Goal: Task Accomplishment & Management: Manage account settings

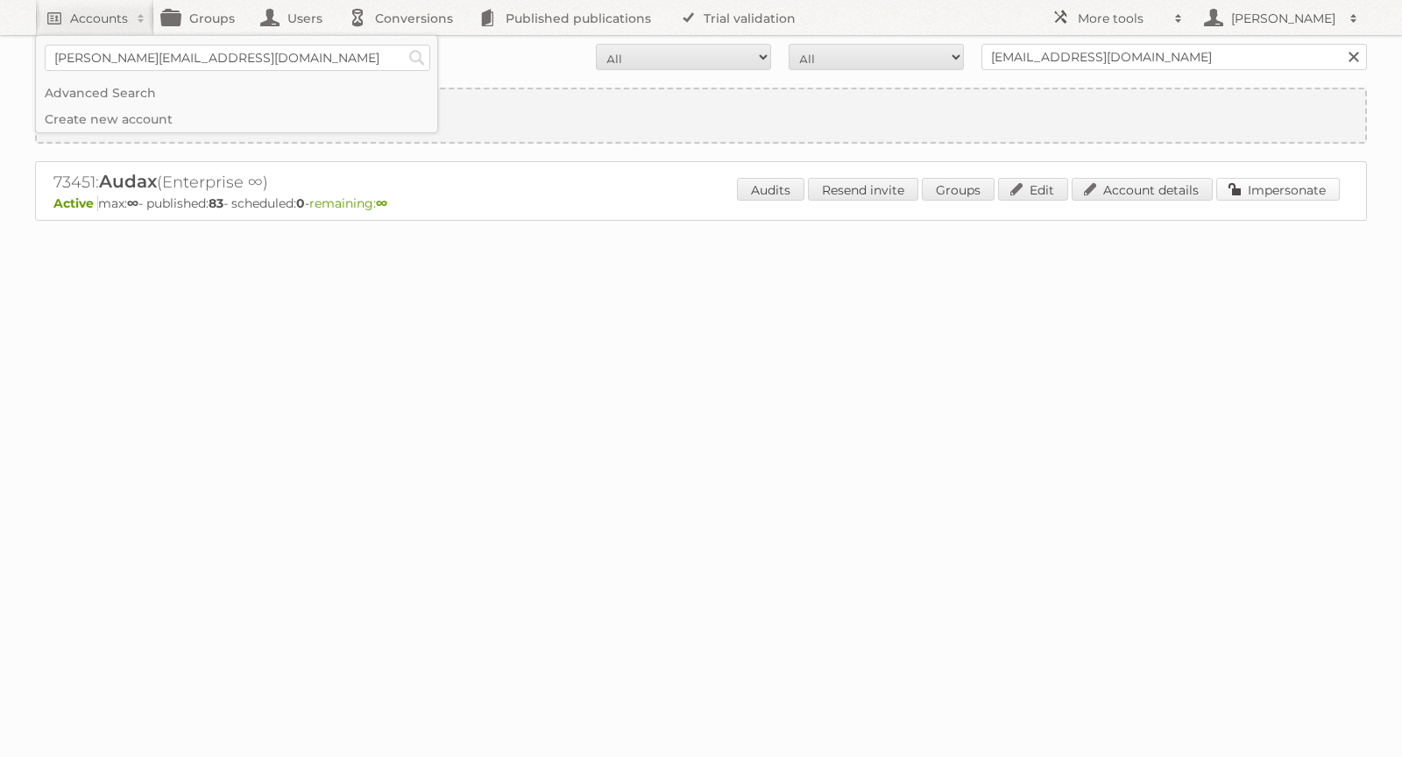
click at [1280, 188] on link "Impersonate" at bounding box center [1278, 189] width 124 height 23
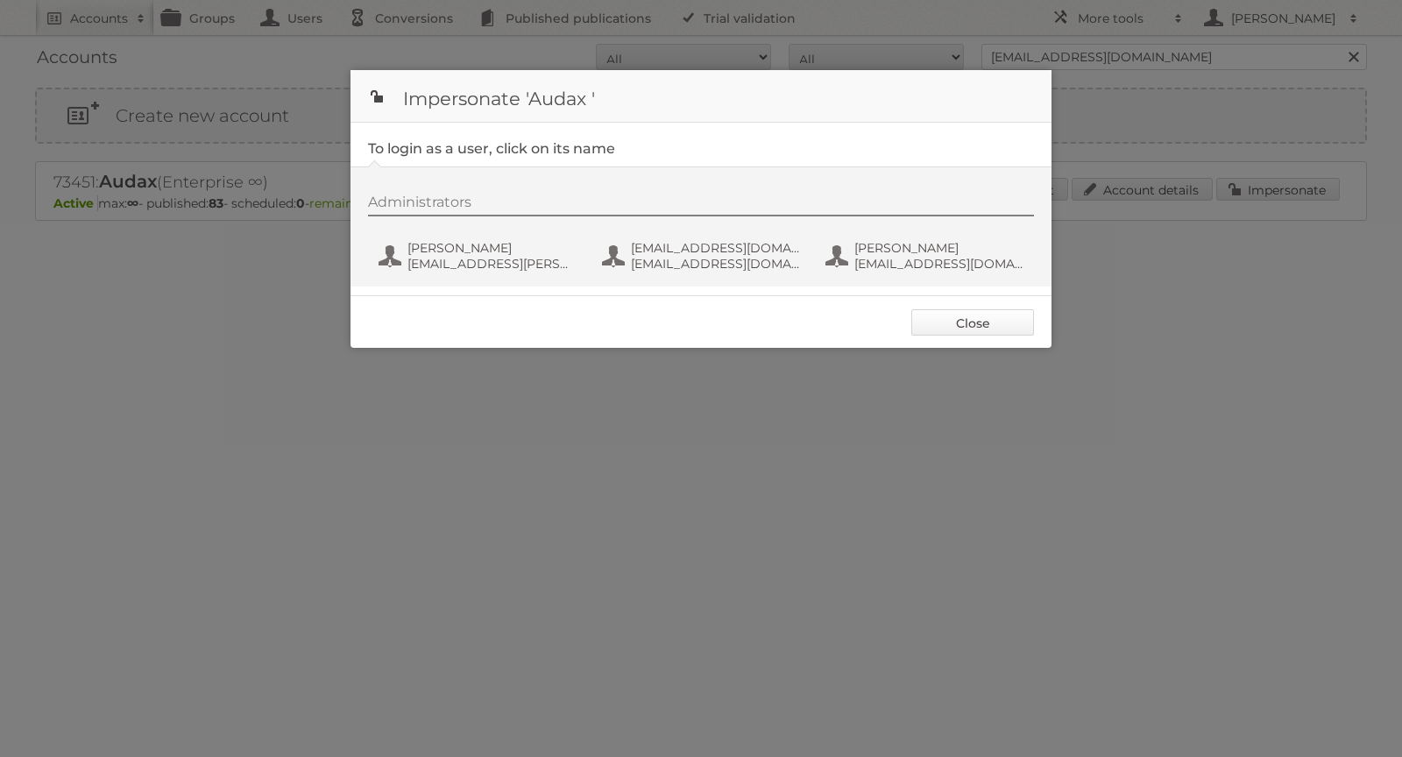
click at [950, 312] on link "Close" at bounding box center [972, 322] width 123 height 26
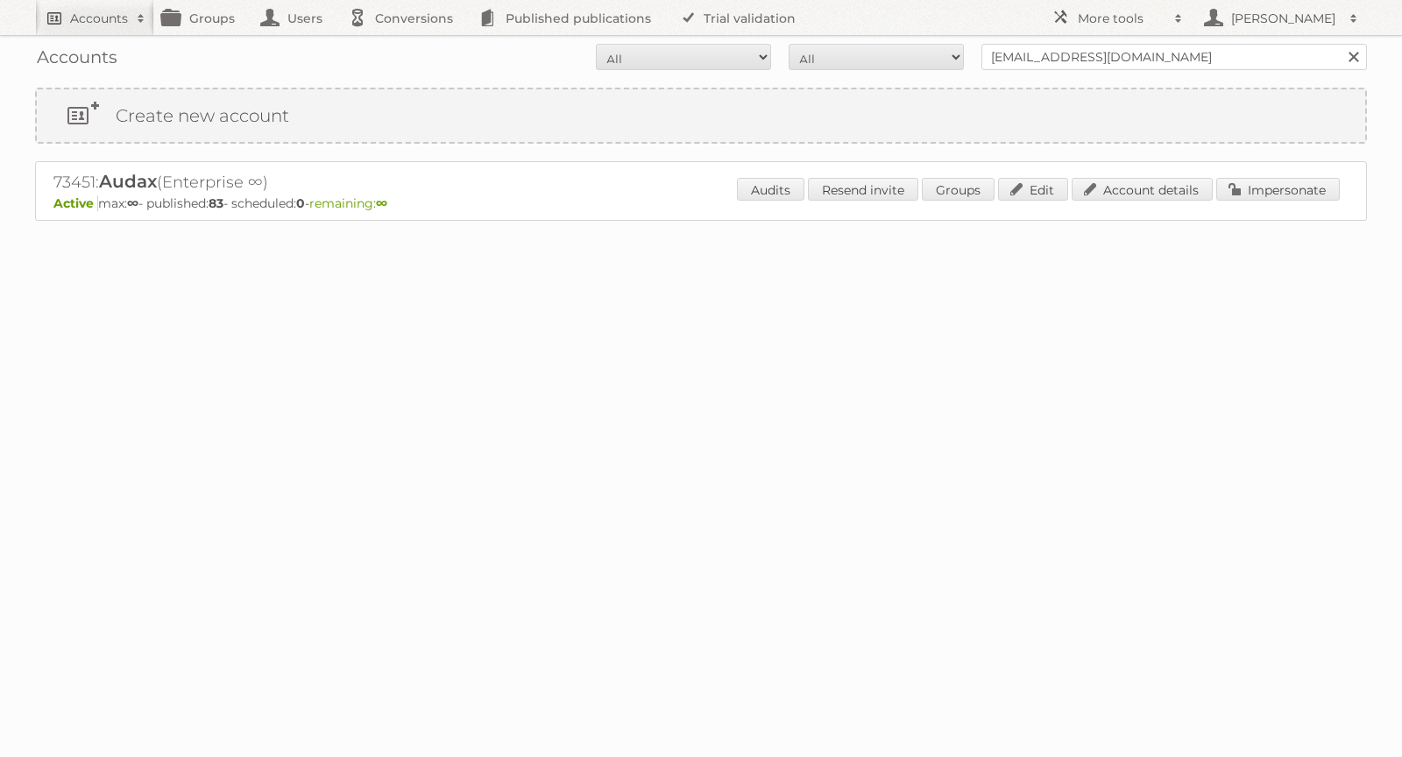
click at [75, 21] on h2 "Accounts" at bounding box center [99, 19] width 58 height 18
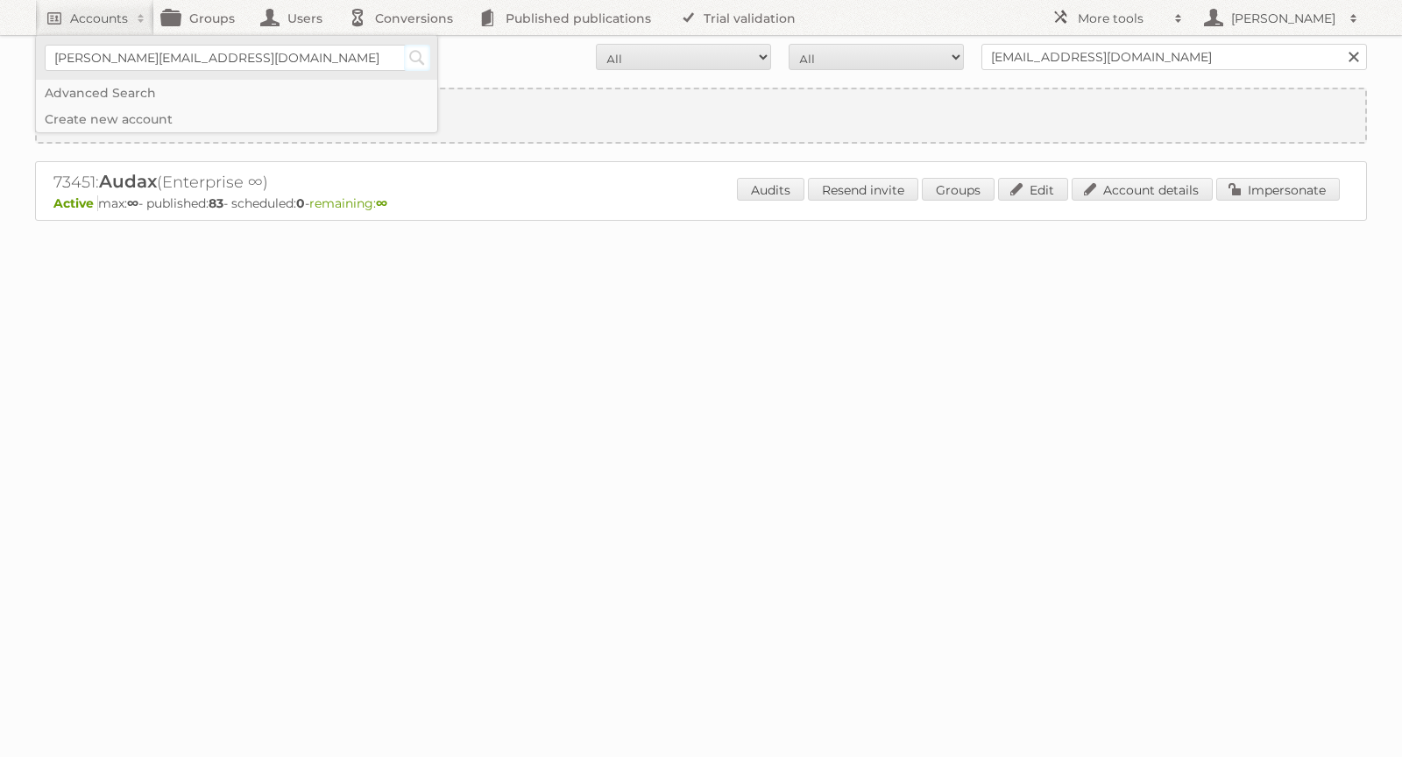
click at [420, 58] on input "Search" at bounding box center [417, 58] width 26 height 26
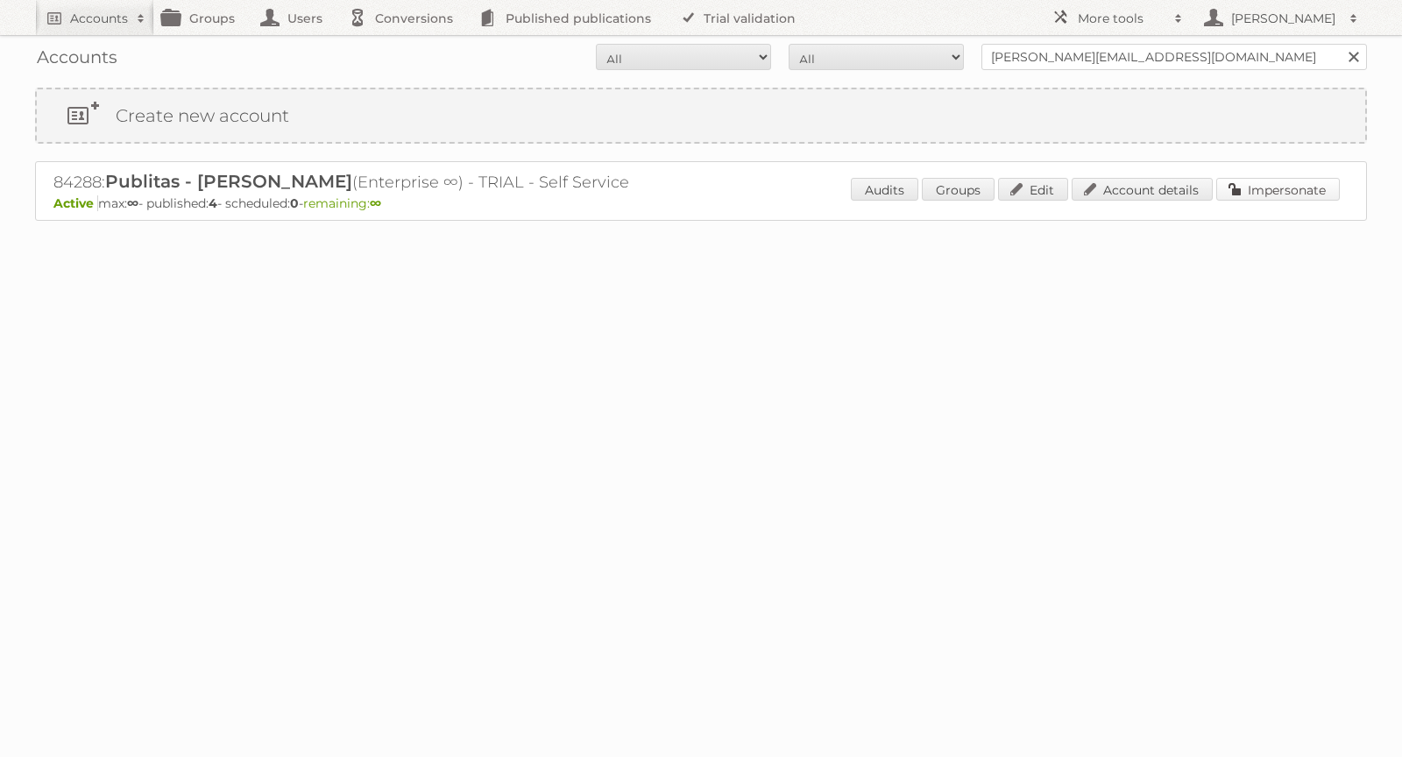
click at [1307, 190] on link "Impersonate" at bounding box center [1278, 189] width 124 height 23
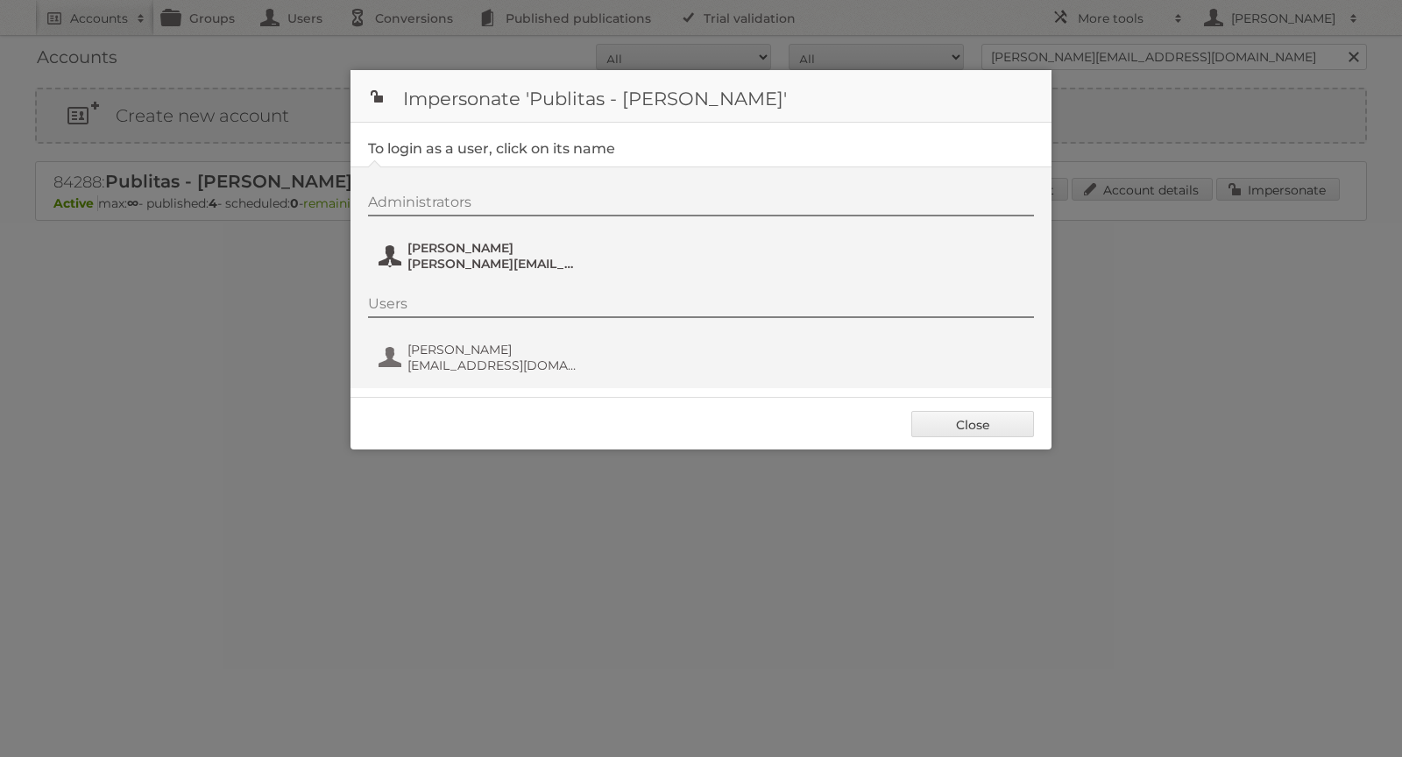
click at [469, 254] on span "[PERSON_NAME]" at bounding box center [492, 248] width 170 height 16
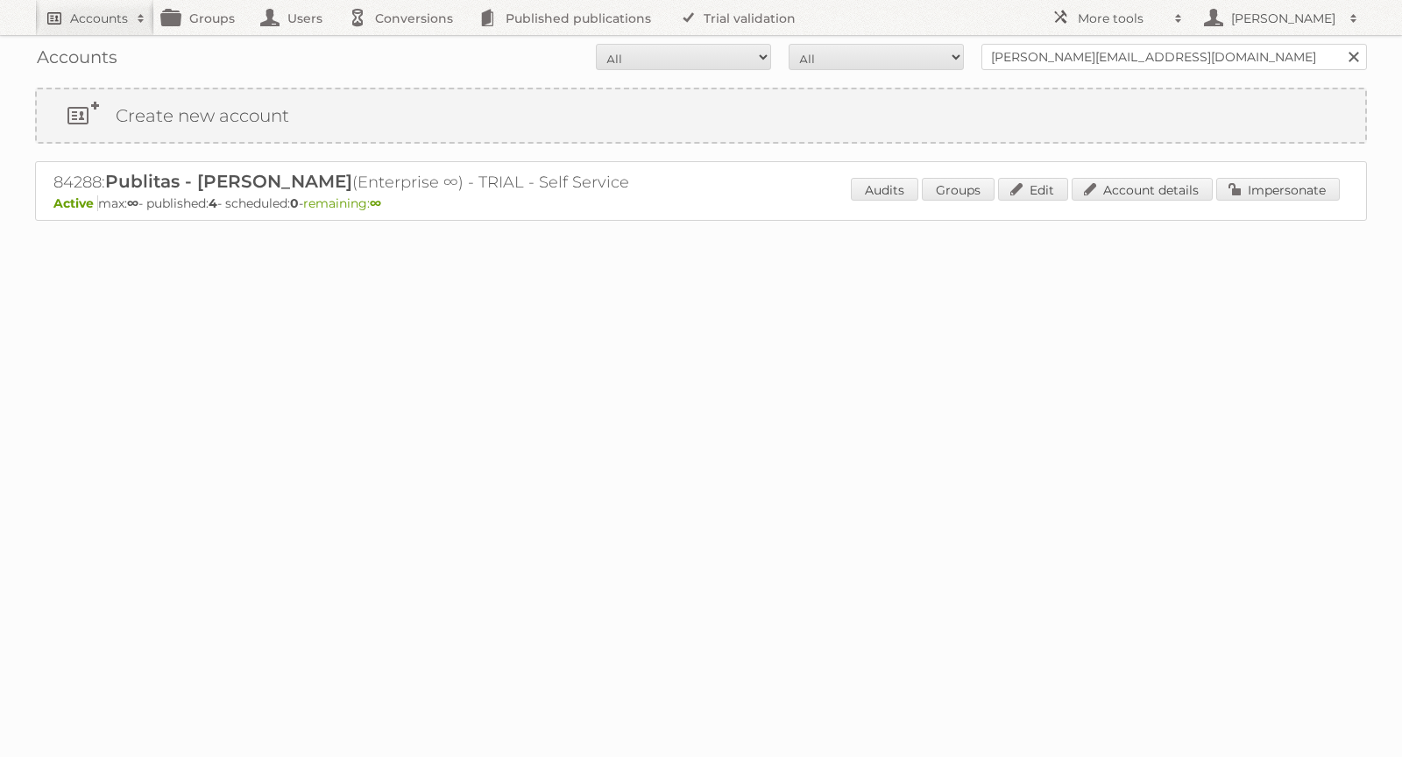
click at [75, 28] on link "Accounts" at bounding box center [94, 17] width 119 height 35
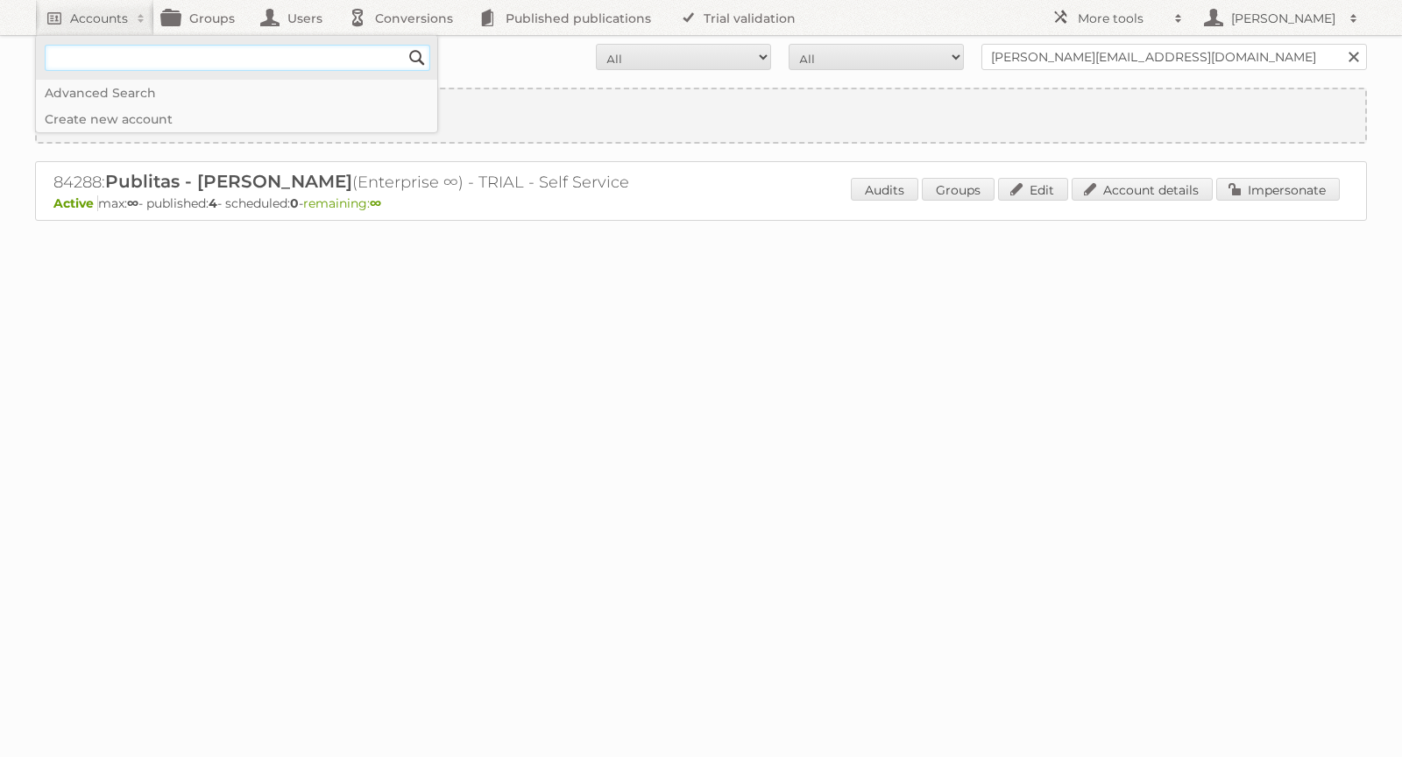
paste input"] "hthompson@cabiexperience.com"
type input"] "hthompson@cabiexperience.com"
click at [413, 60] on input "Search" at bounding box center [417, 58] width 26 height 26
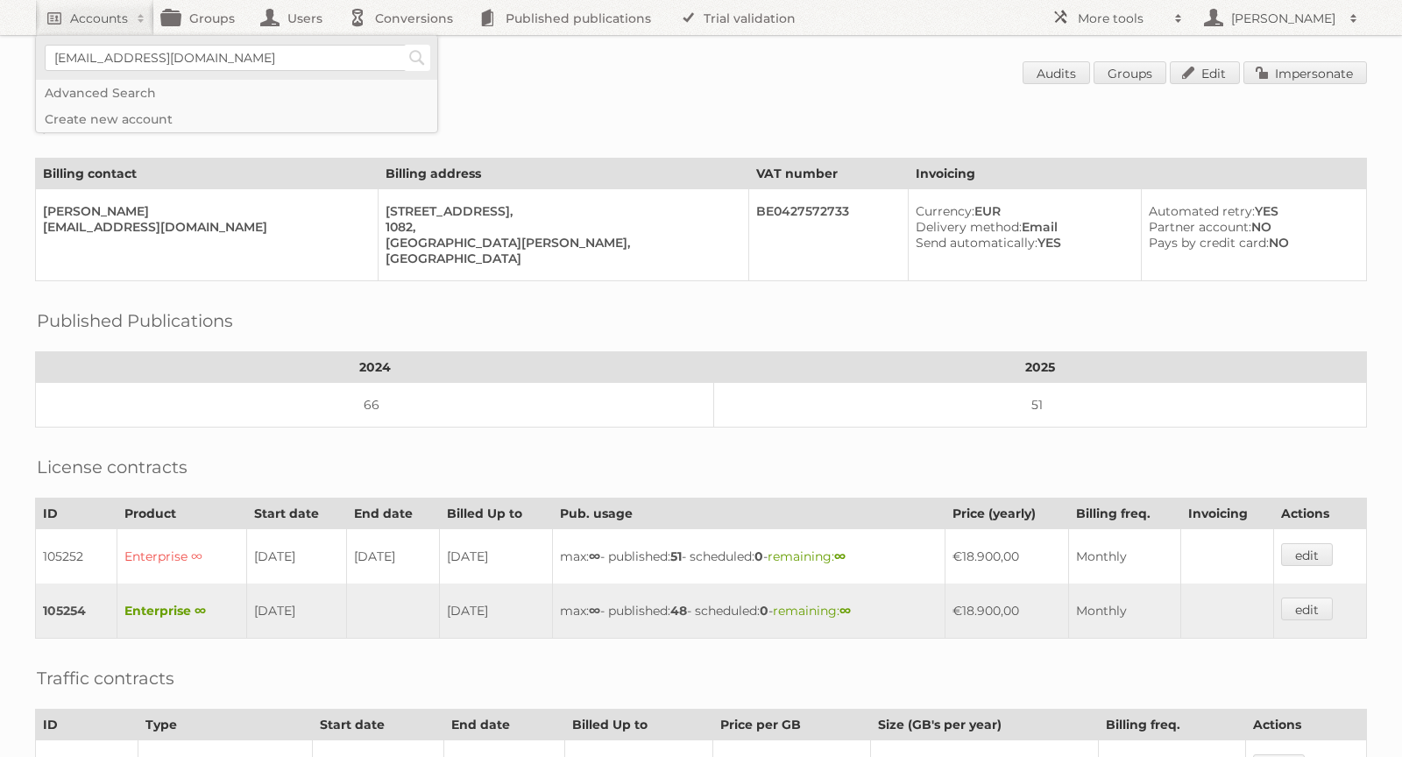
type input"] "[EMAIL_ADDRESS][DOMAIN_NAME]"
click at [415, 60] on input "Search" at bounding box center [417, 58] width 26 height 26
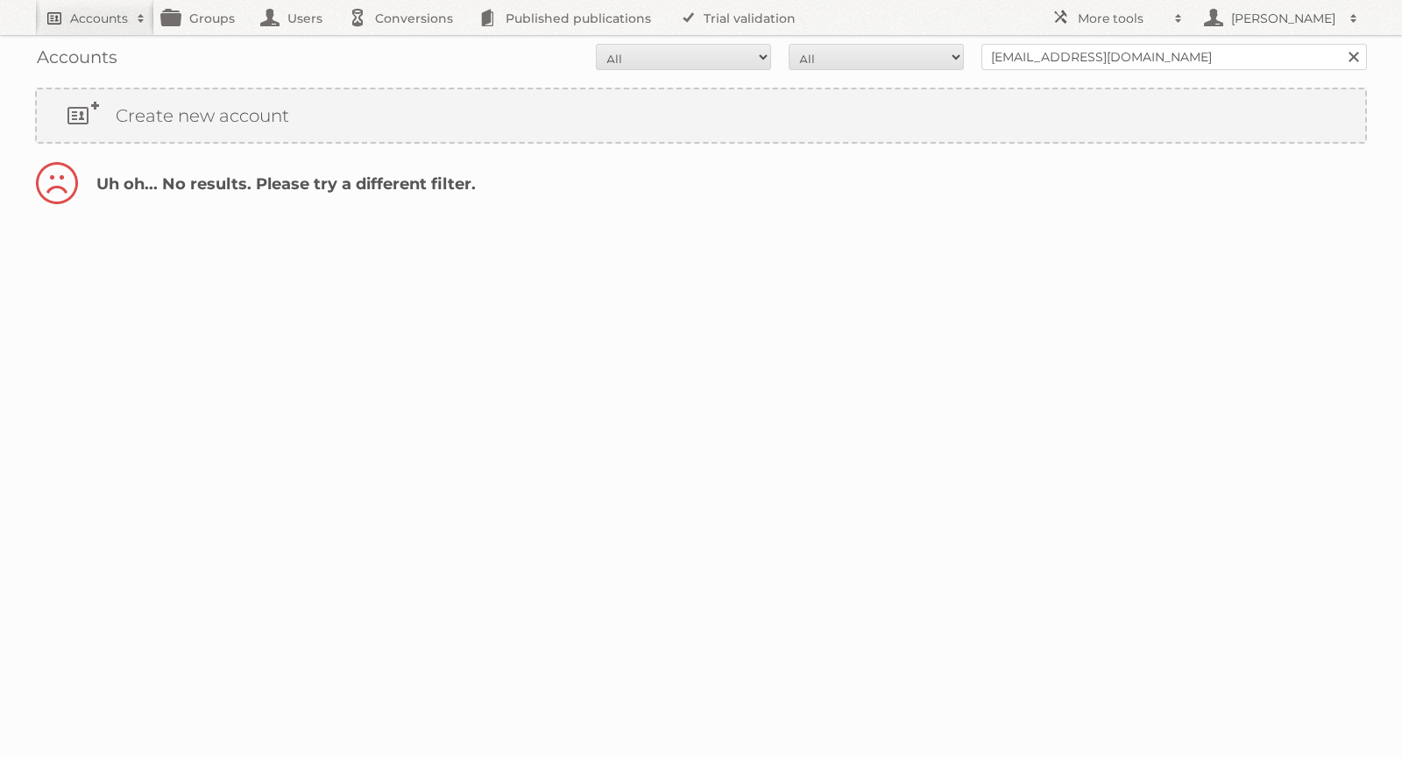
click at [83, 17] on h2 "Accounts" at bounding box center [99, 19] width 58 height 18
paste input"] "atmansour@maf.ae"
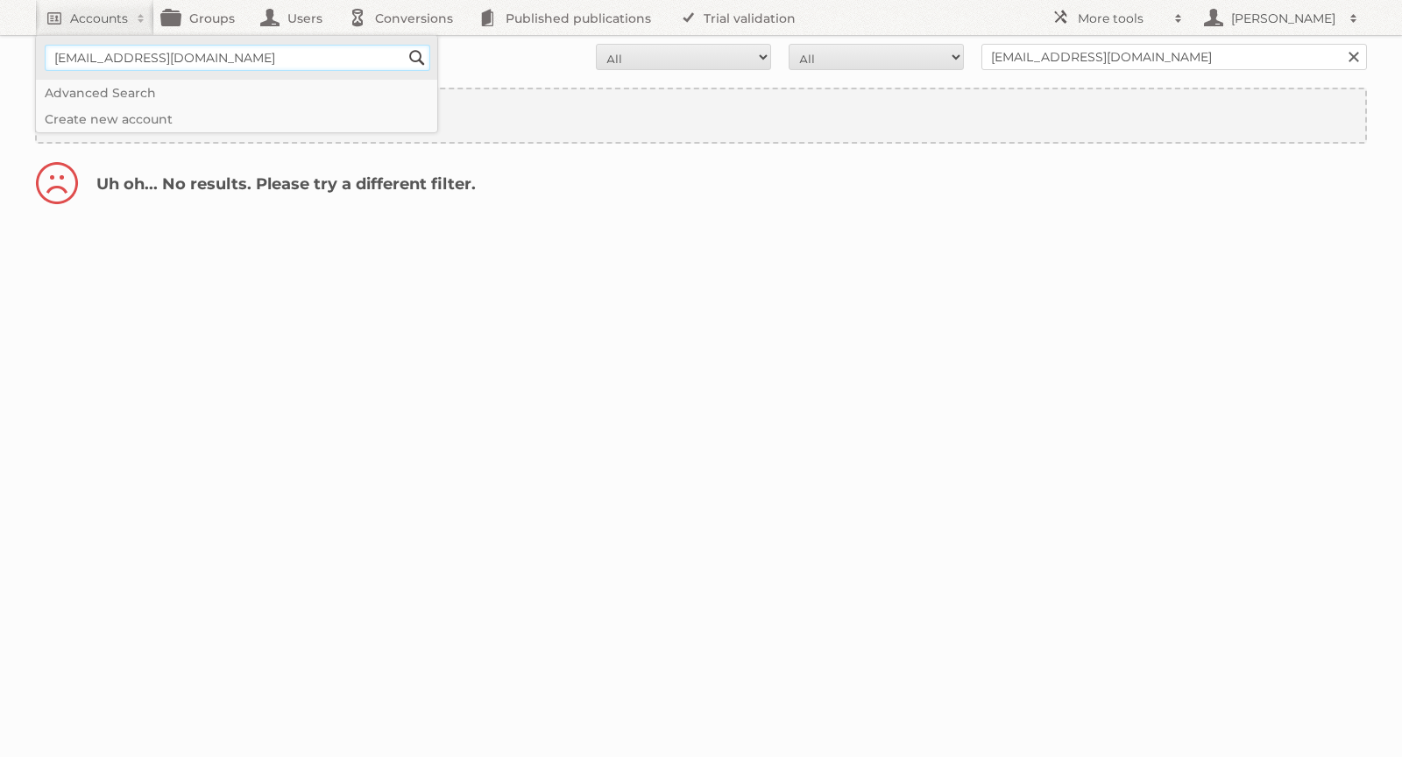
click at [127, 51] on input"] "atmansour@maf.ae" at bounding box center [238, 58] width 386 height 26
drag, startPoint x: 131, startPoint y: 58, endPoint x: 25, endPoint y: 64, distance: 105.3
click at [25, 64] on body "Accounts atmansour@maf.ae Search Advanced Search Create new account Groups User…" at bounding box center [701, 378] width 1402 height 757
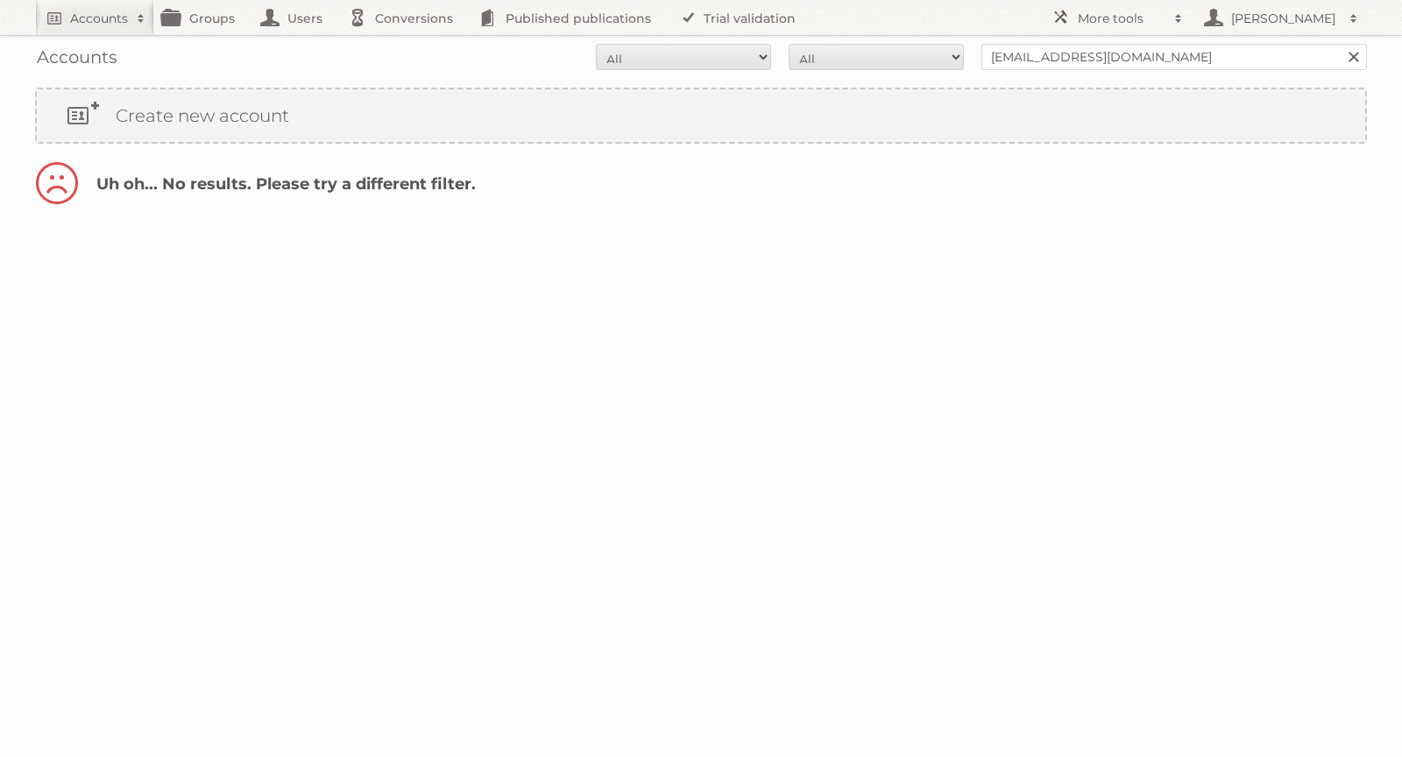
type input"] "maf.ae"
click at [96, 7] on link "Accounts" at bounding box center [94, 17] width 119 height 35
click at [413, 39] on div "maf.ae Search" at bounding box center [229, 58] width 386 height 44
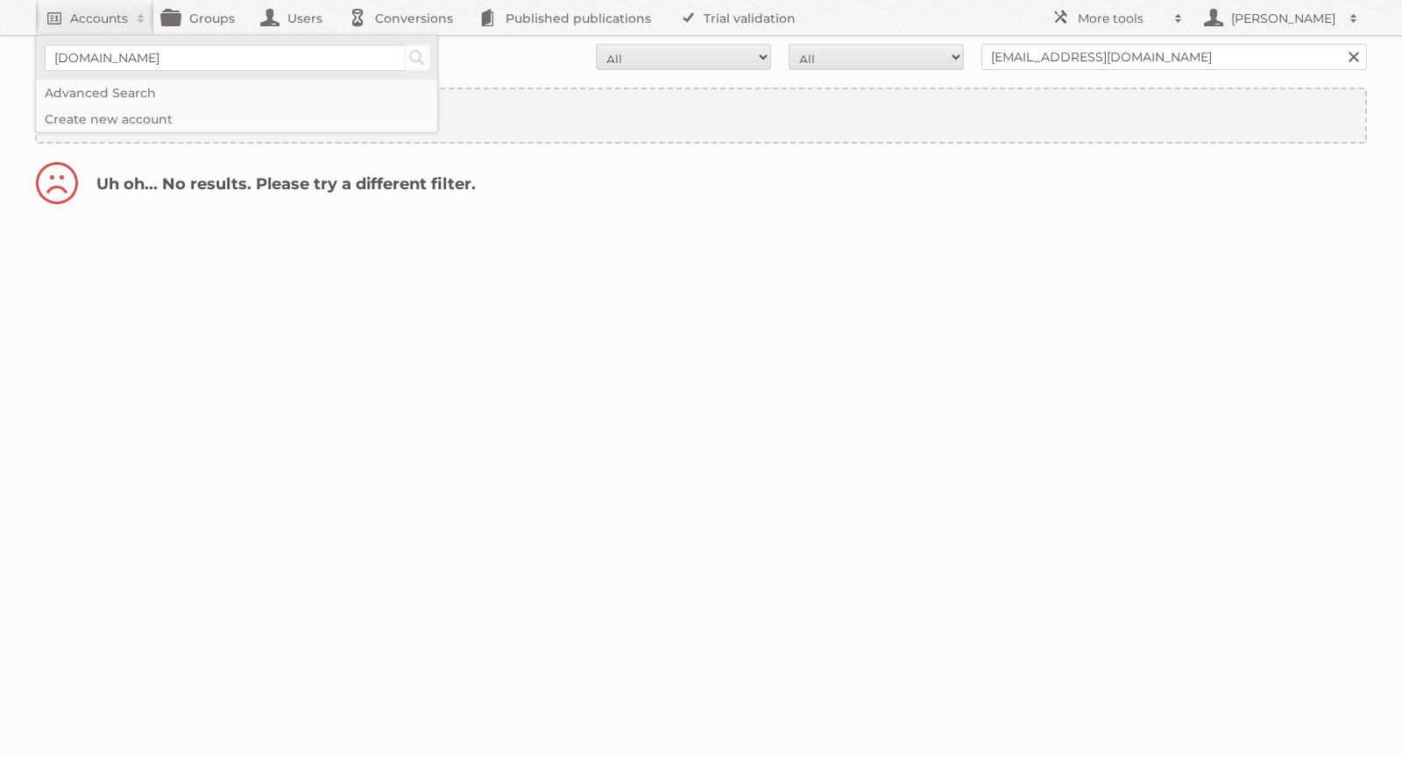
click at [414, 54] on input "Search" at bounding box center [417, 58] width 26 height 26
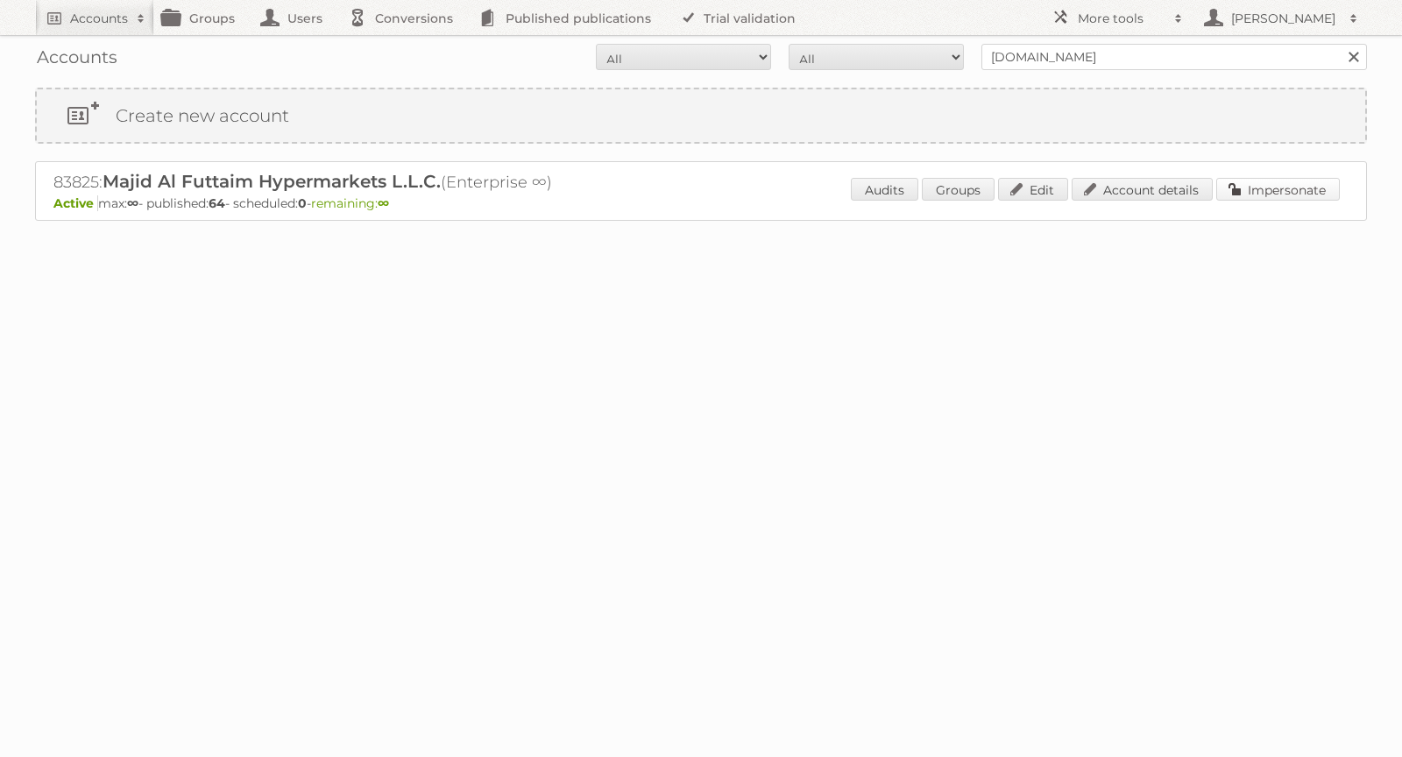
click at [1263, 187] on link "Impersonate" at bounding box center [1278, 189] width 124 height 23
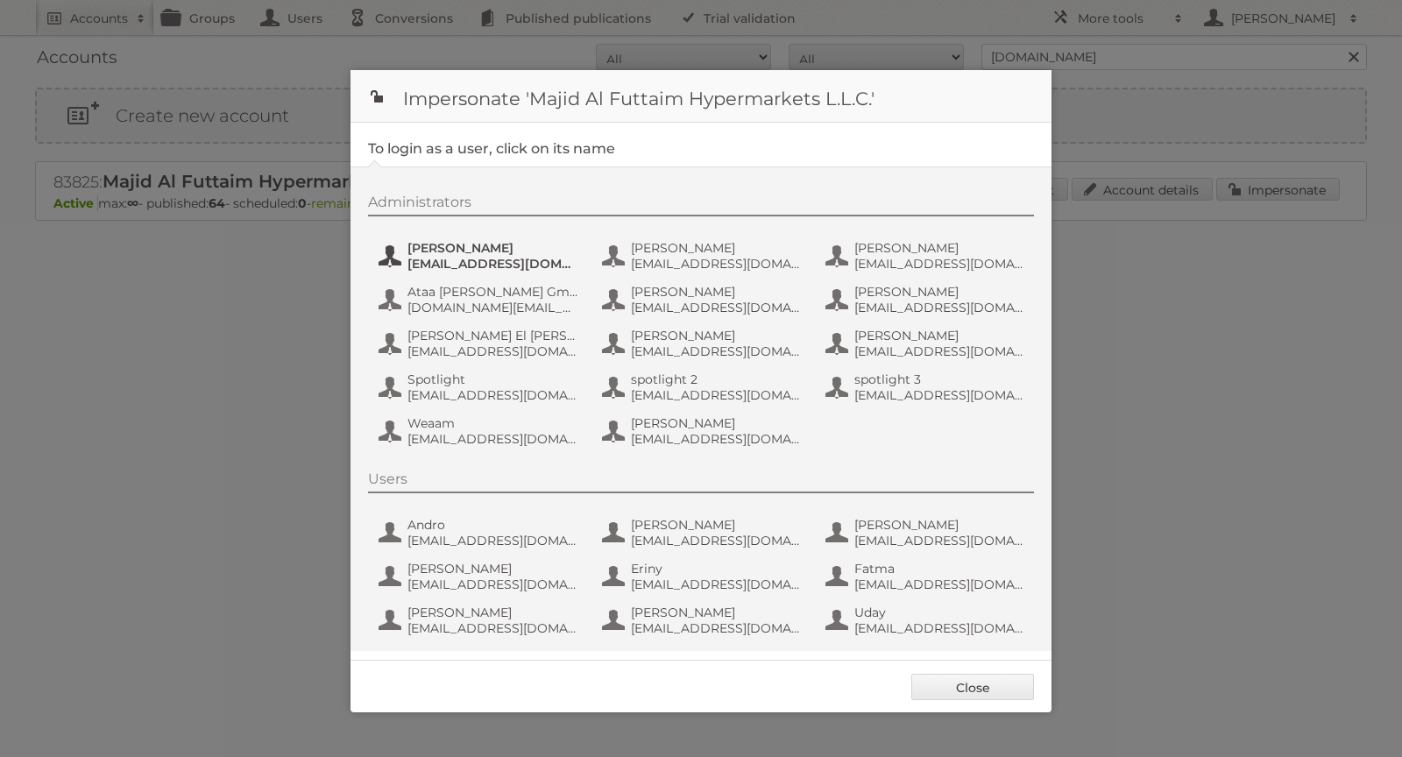
click at [471, 249] on span "[PERSON_NAME]" at bounding box center [492, 248] width 170 height 16
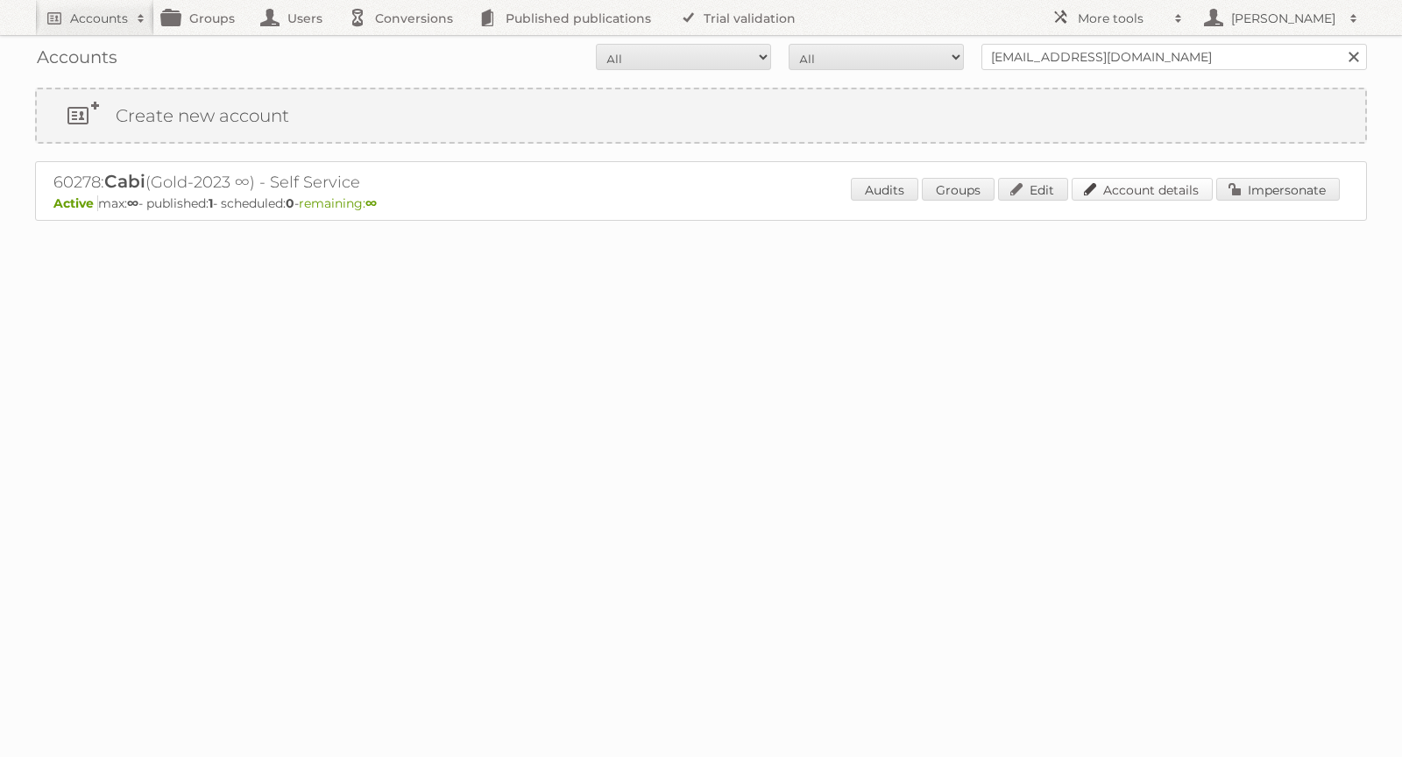
click at [1109, 190] on link "Account details" at bounding box center [1142, 189] width 141 height 23
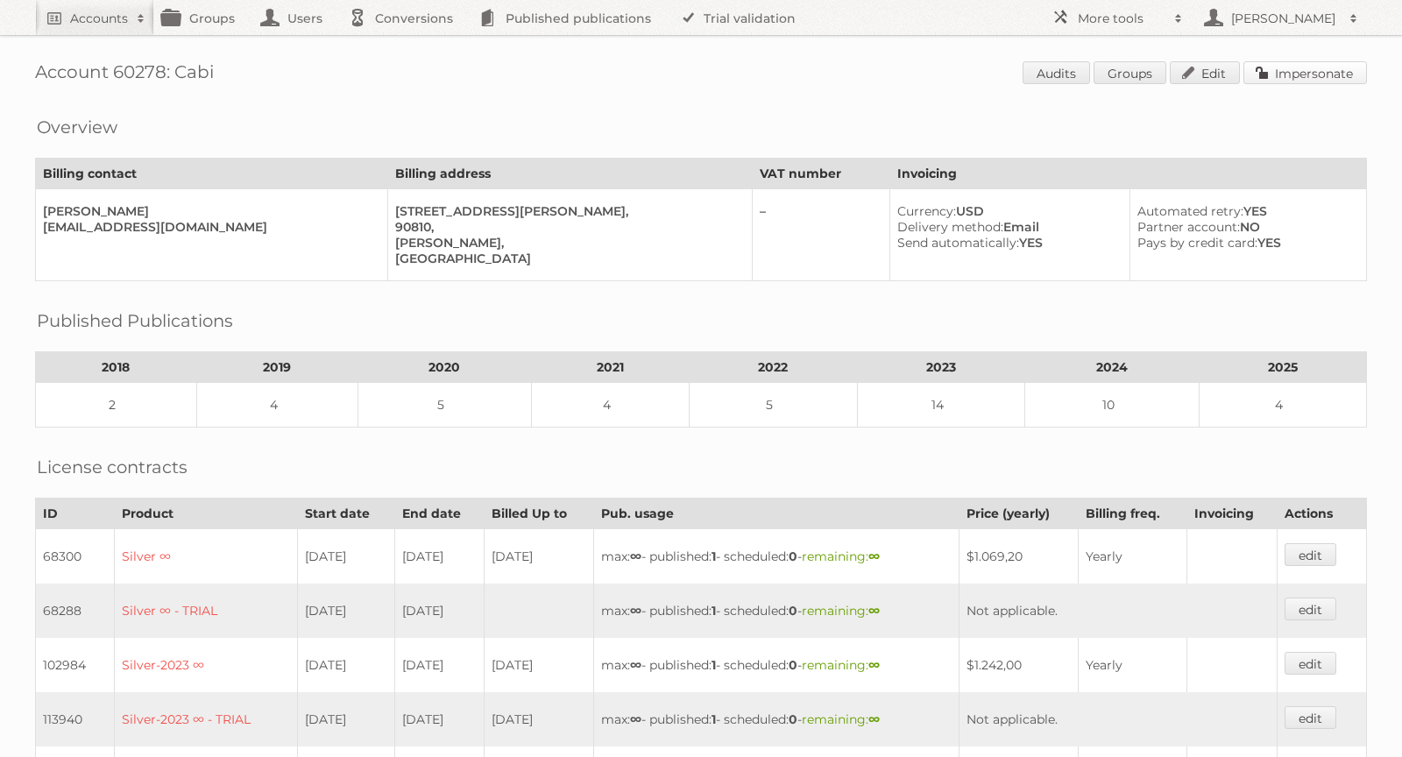
click at [1273, 78] on link "Impersonate" at bounding box center [1306, 72] width 124 height 23
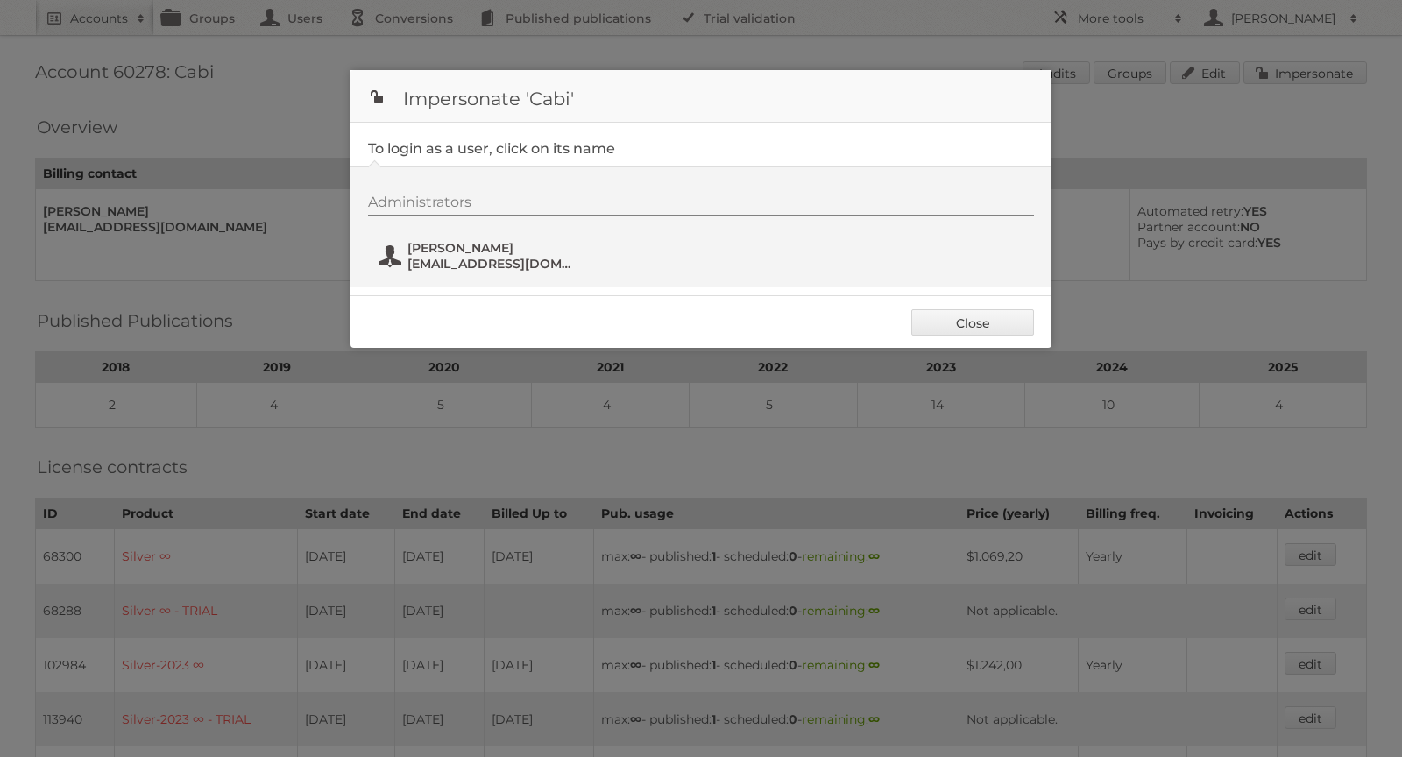
click at [419, 252] on span "[PERSON_NAME]" at bounding box center [492, 248] width 170 height 16
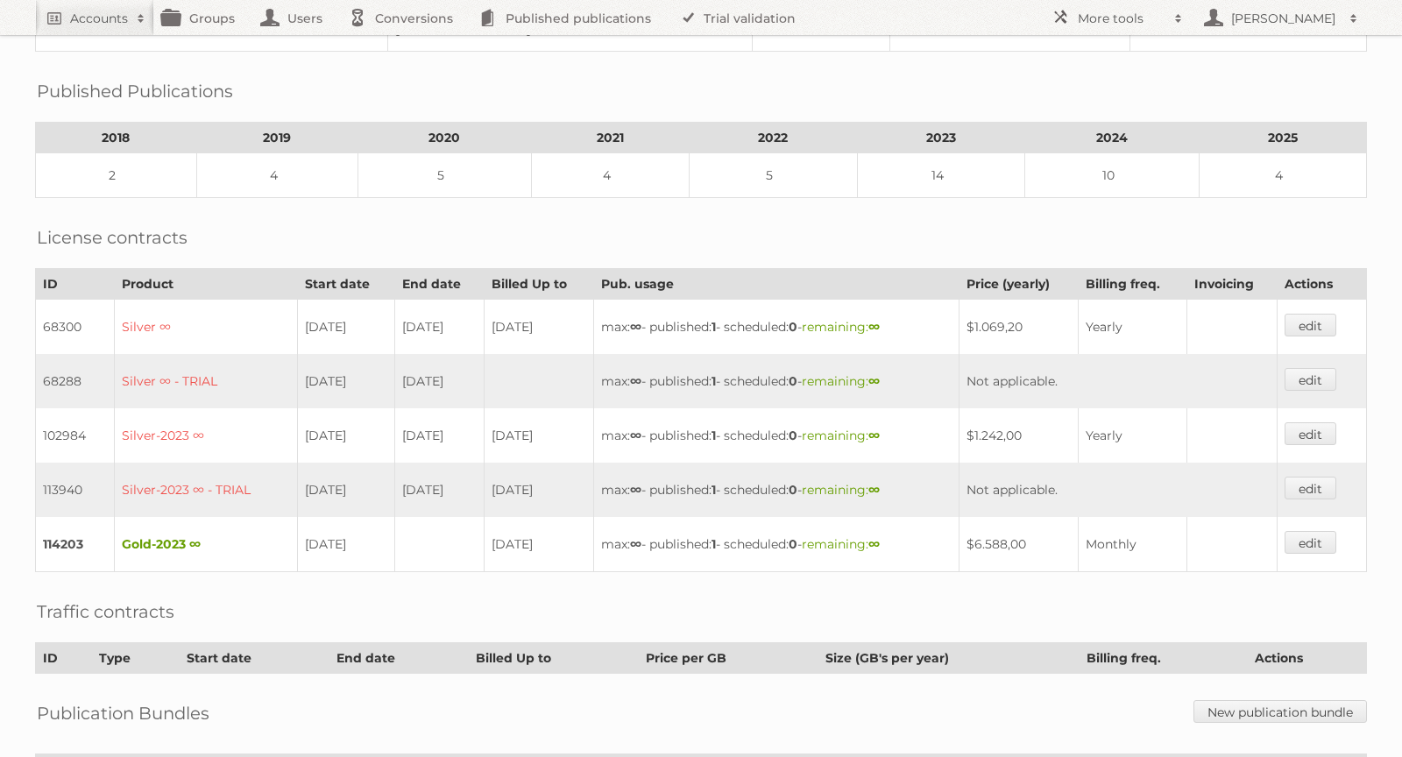
scroll to position [230, 0]
